Goal: Find contact information: Find contact information

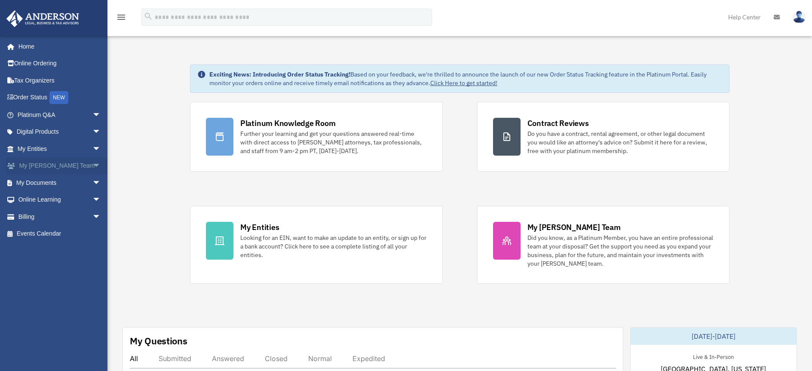
click at [92, 165] on span "arrow_drop_down" at bounding box center [100, 166] width 17 height 18
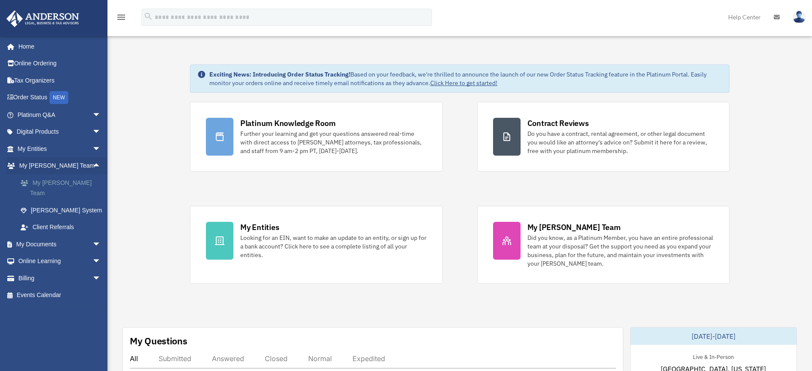
click at [83, 181] on link "My [PERSON_NAME] Team" at bounding box center [63, 188] width 102 height 28
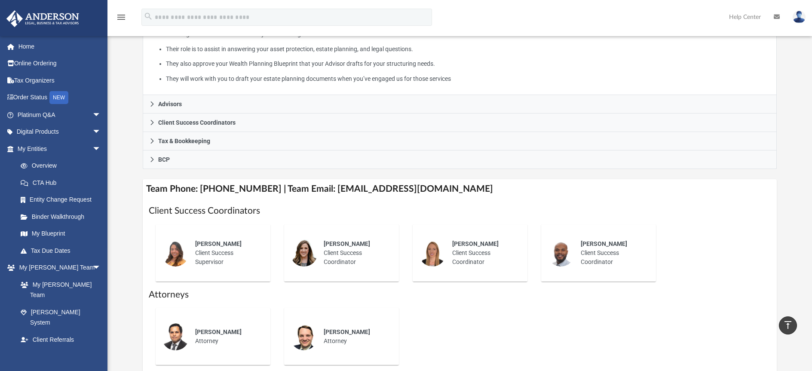
scroll to position [190, 0]
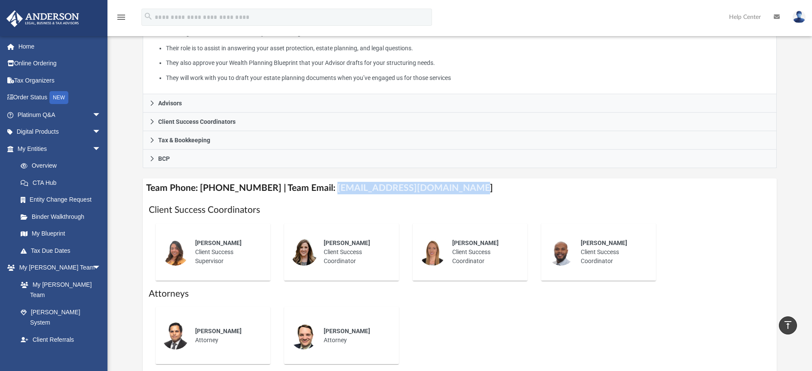
drag, startPoint x: 455, startPoint y: 177, endPoint x: 321, endPoint y: 177, distance: 134.1
click at [321, 178] on h4 "Team Phone: [PHONE_NUMBER] | Team Email: [EMAIL_ADDRESS][DOMAIN_NAME]" at bounding box center [460, 187] width 634 height 19
copy h4 "[EMAIL_ADDRESS][DOMAIN_NAME]"
